Goal: Task Accomplishment & Management: Manage account settings

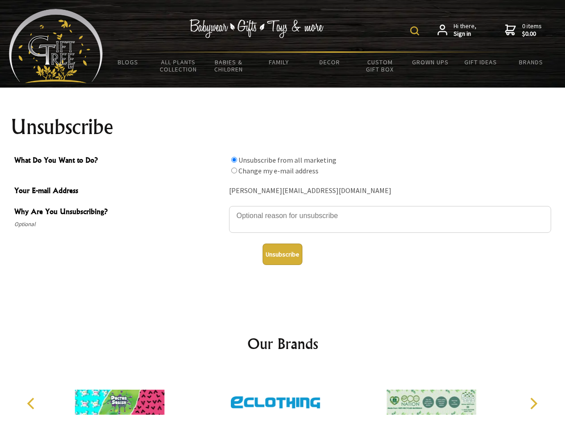
click at [416, 31] on img at bounding box center [414, 30] width 9 height 9
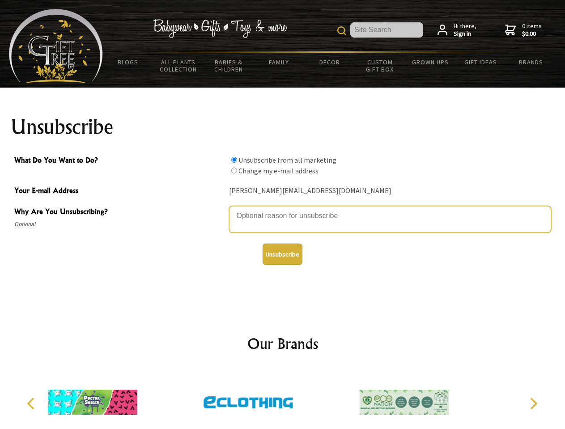
click at [283, 209] on textarea "Why Are You Unsubscribing?" at bounding box center [390, 219] width 322 height 27
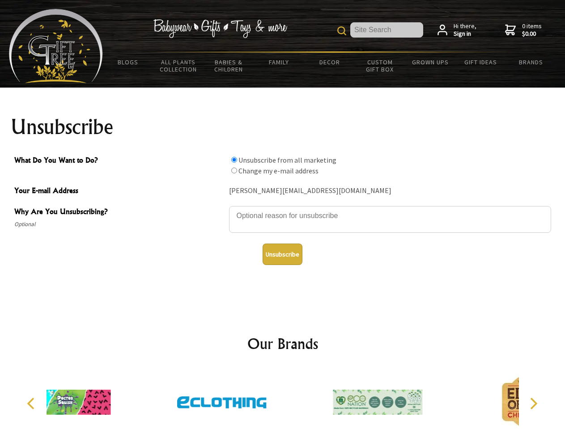
click at [234, 160] on input "What Do You Want to Do?" at bounding box center [234, 160] width 6 height 6
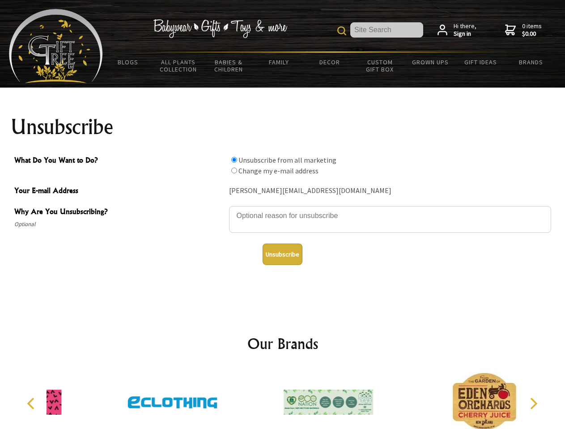
click at [234, 170] on input "What Do You Want to Do?" at bounding box center [234, 171] width 6 height 6
radio input "true"
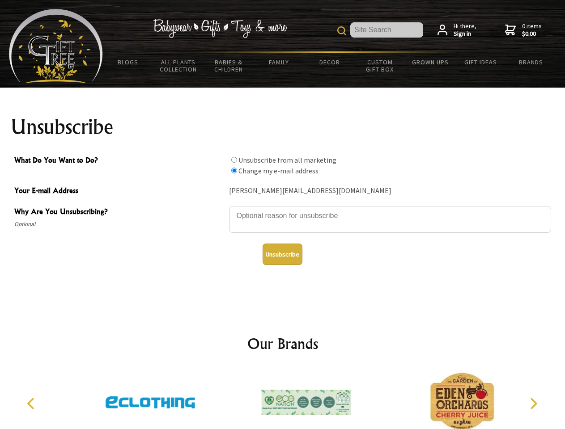
click at [282, 254] on button "Unsubscribe" at bounding box center [282, 254] width 40 height 21
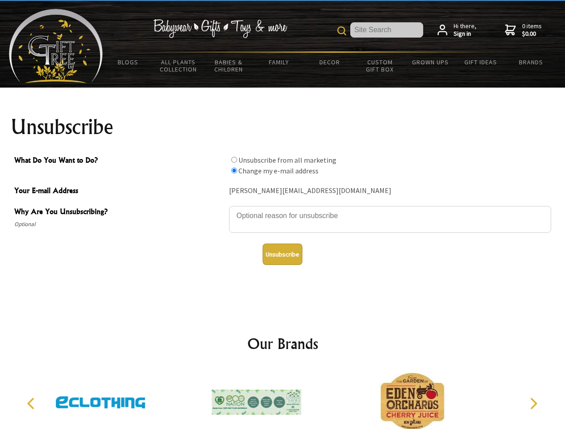
click at [32, 404] on icon "Previous" at bounding box center [32, 404] width 12 height 12
click at [533, 404] on icon "Next" at bounding box center [533, 404] width 12 height 12
